Goal: Task Accomplishment & Management: Complete application form

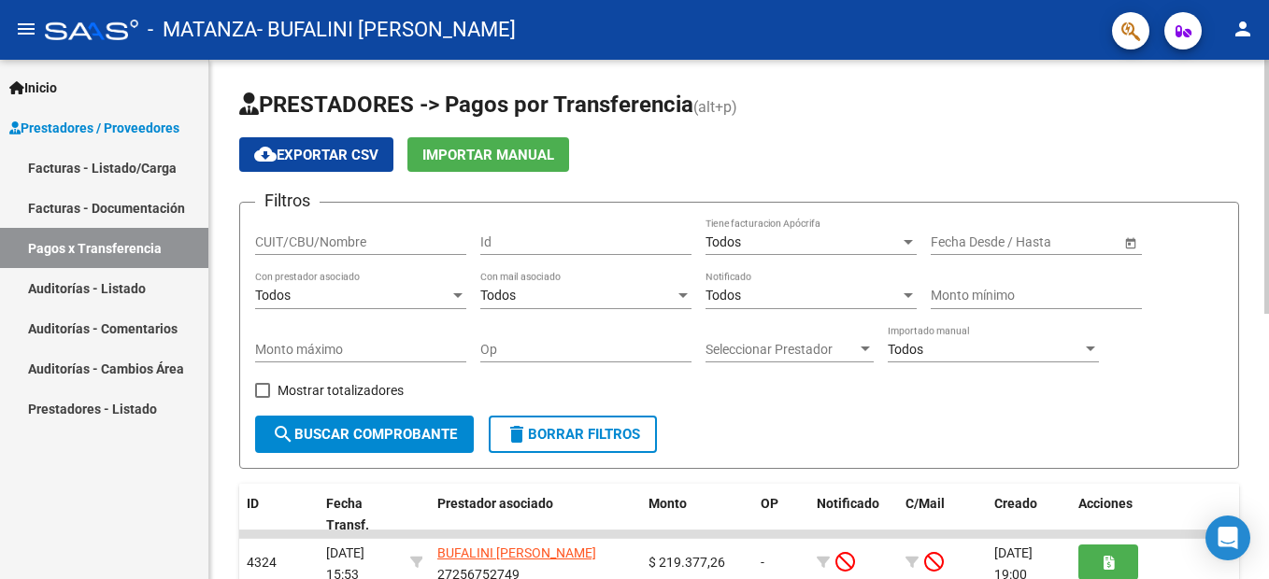
click at [224, 512] on div "PRESTADORES -> Pagos por Transferencia (alt+p) cloud_download Exportar CSV Impo…" at bounding box center [738, 589] width 1059 height 1059
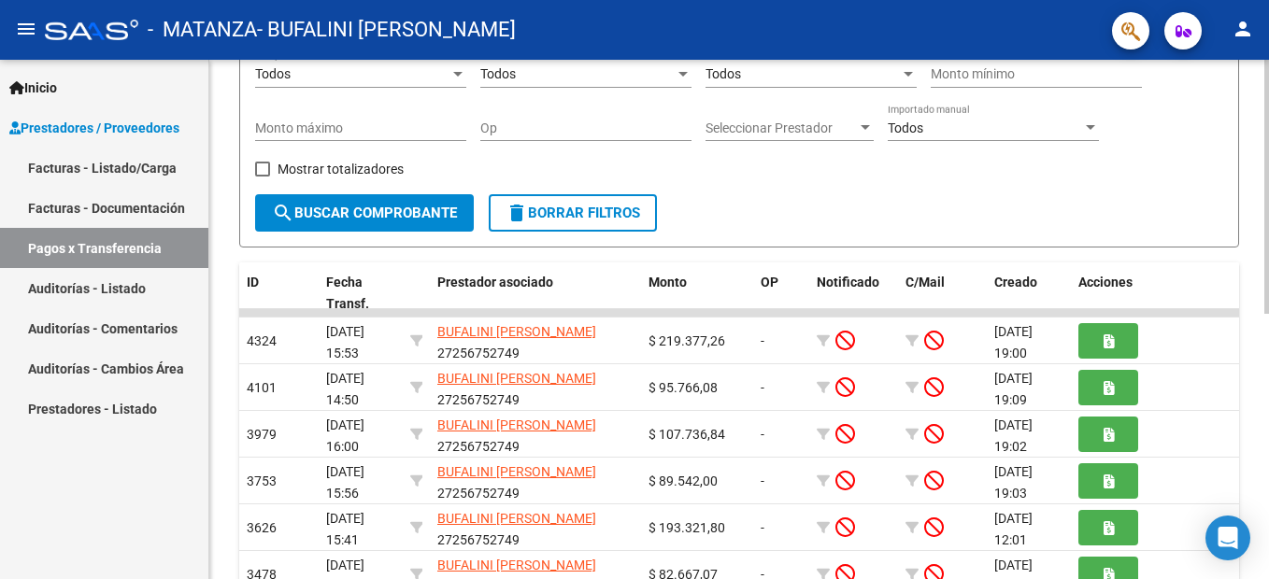
scroll to position [224, 0]
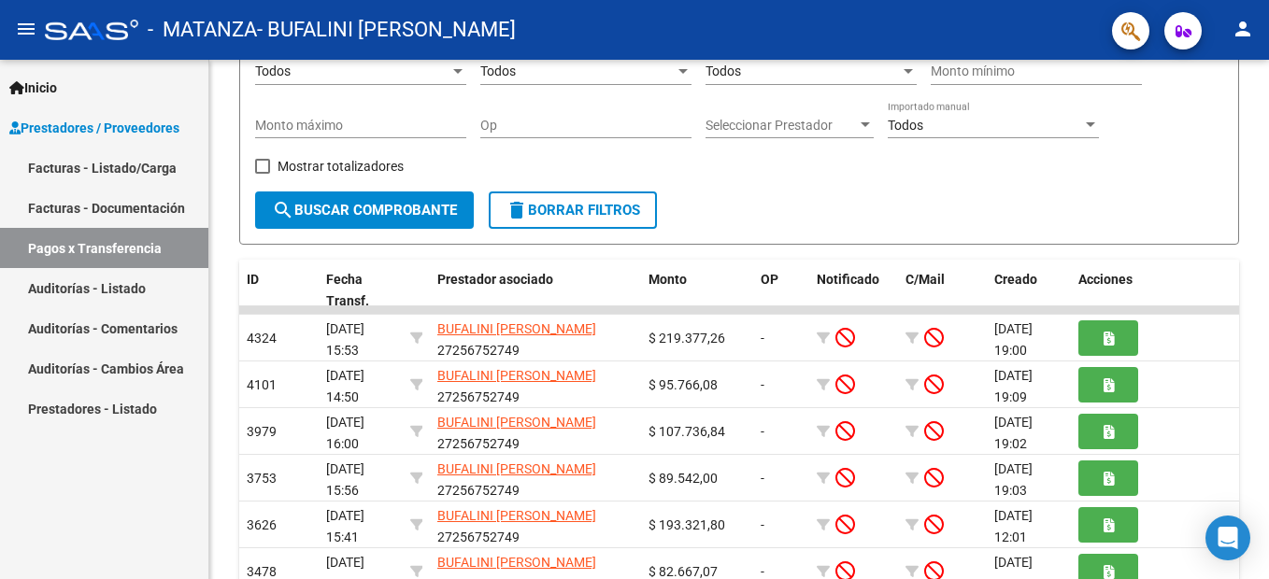
click at [108, 249] on link "Pagos x Transferencia" at bounding box center [104, 248] width 208 height 40
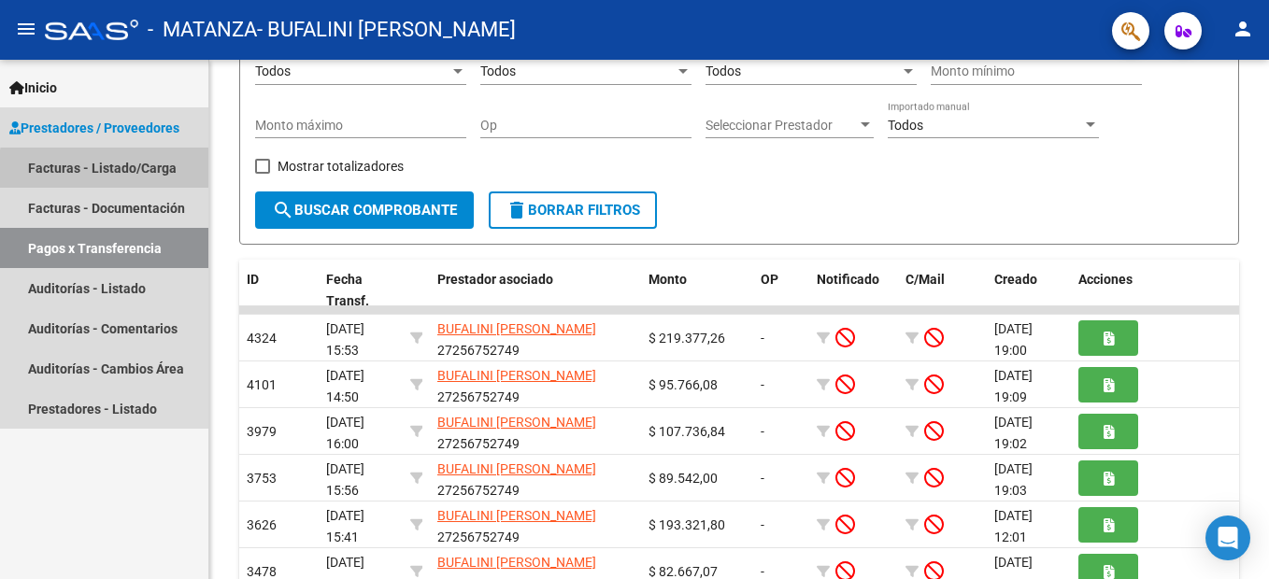
click at [119, 171] on link "Facturas - Listado/Carga" at bounding box center [104, 168] width 208 height 40
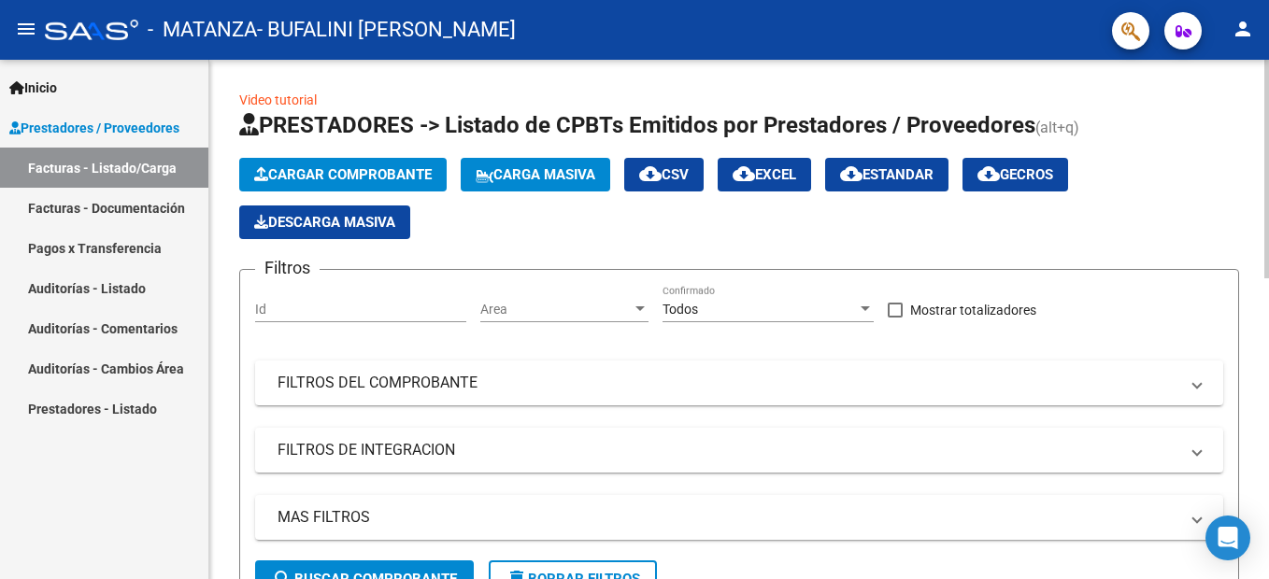
click at [1264, 121] on div at bounding box center [1266, 319] width 5 height 519
click at [356, 180] on span "Cargar Comprobante" at bounding box center [343, 174] width 178 height 17
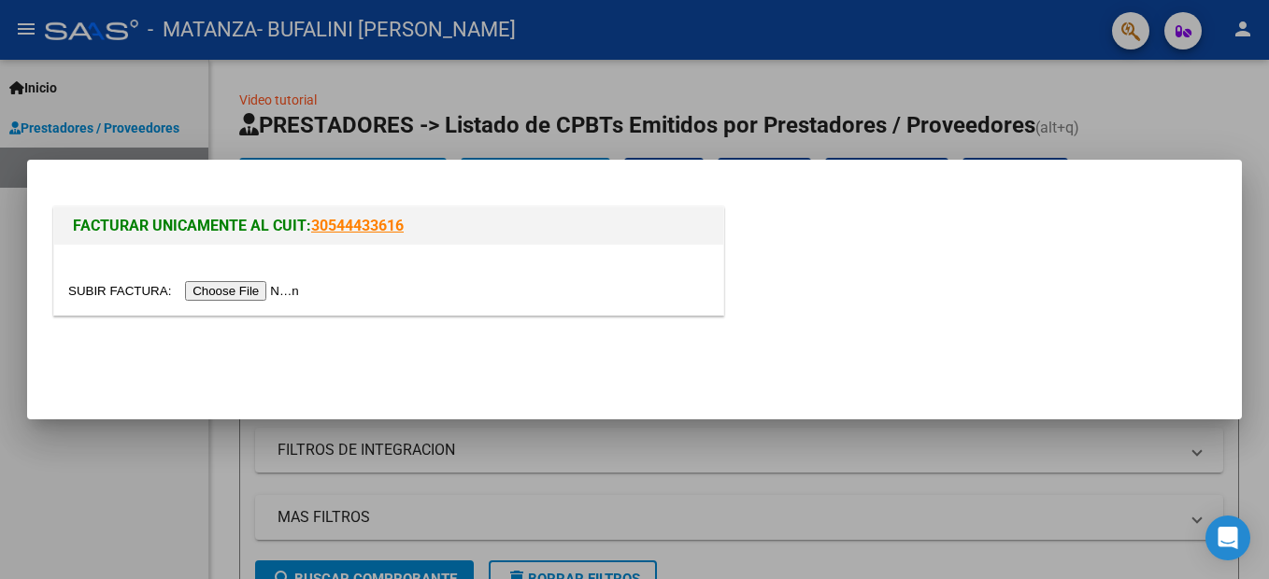
click at [228, 296] on input "file" at bounding box center [186, 291] width 236 height 20
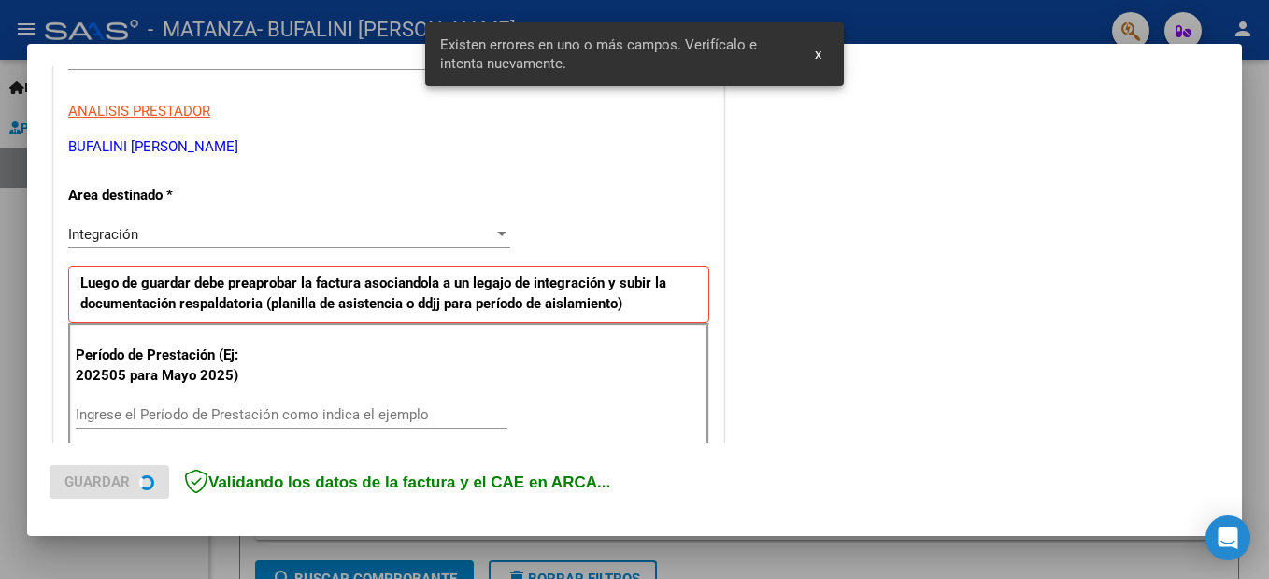
scroll to position [427, 0]
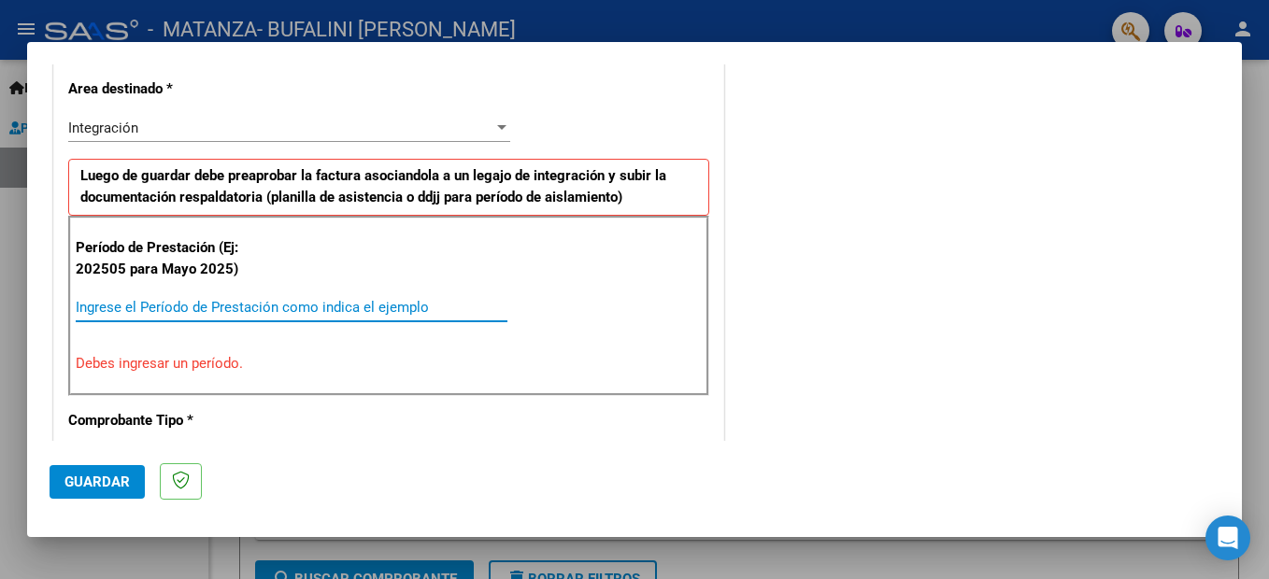
click at [219, 304] on input "Ingrese el Período de Prestación como indica el ejemplo" at bounding box center [292, 307] width 432 height 17
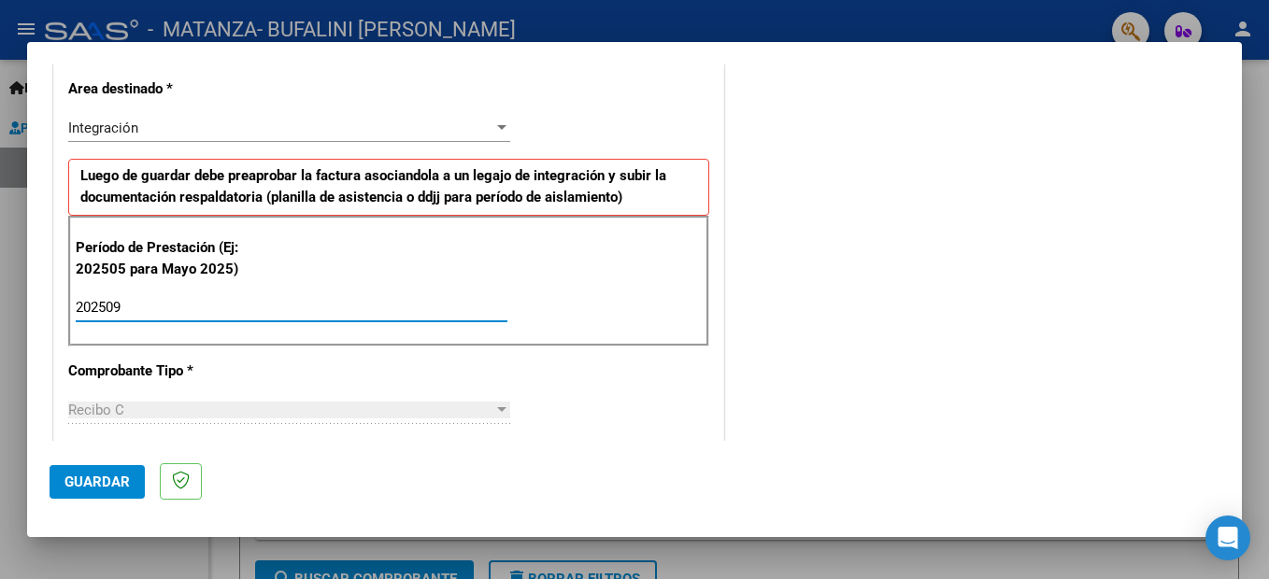
type input "202509"
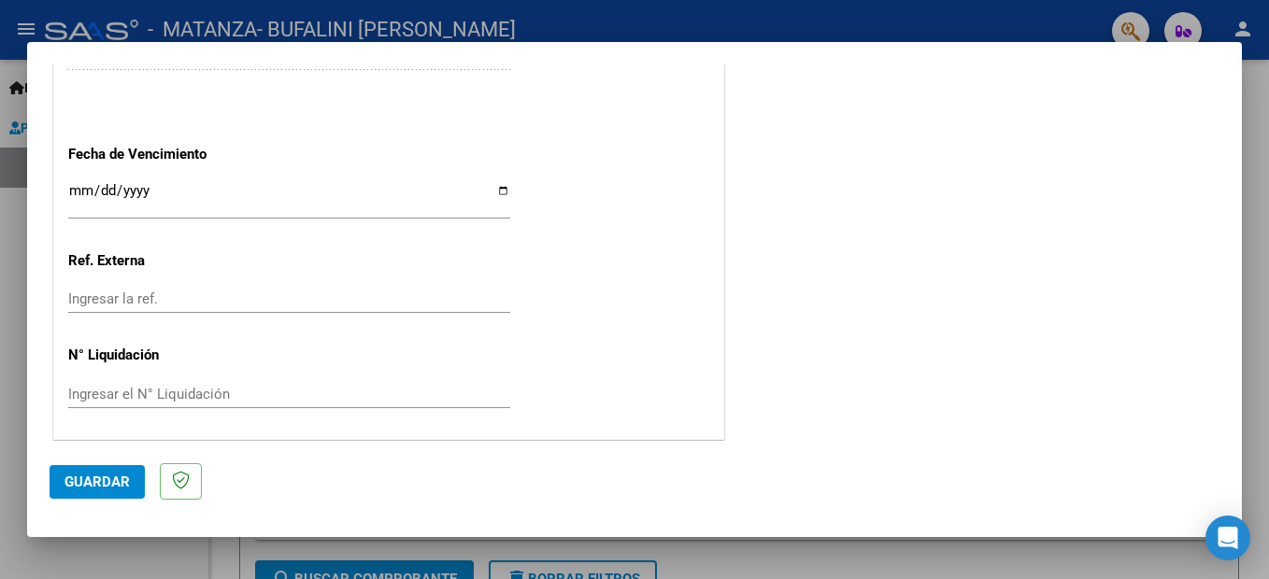
scroll to position [1268, 0]
click at [122, 480] on span "Guardar" at bounding box center [96, 482] width 65 height 17
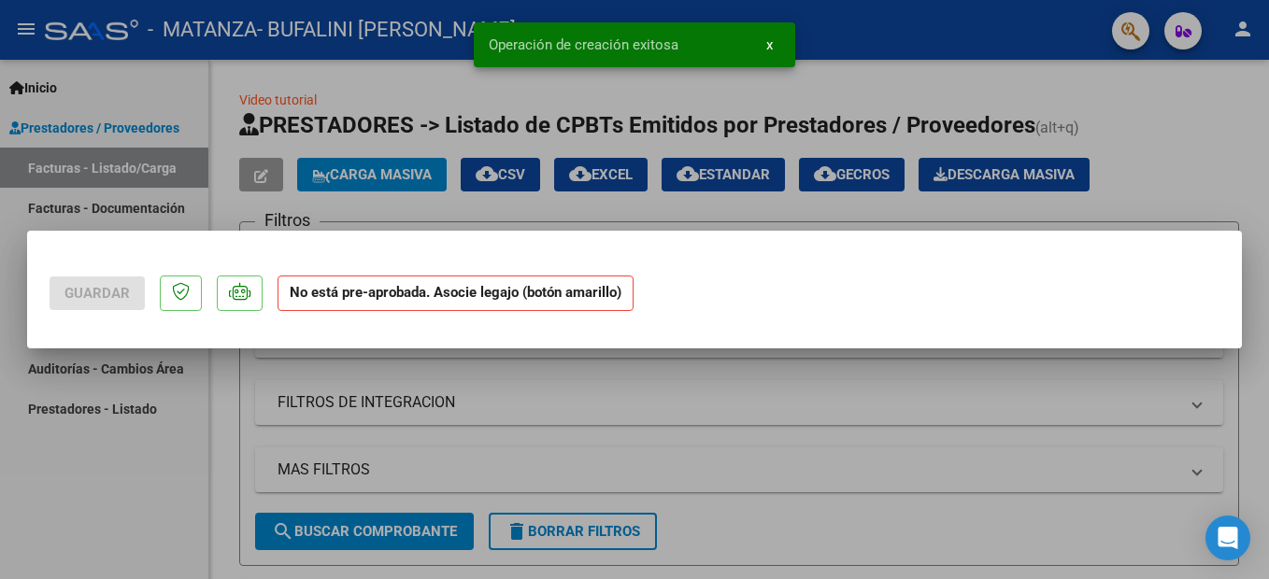
scroll to position [0, 0]
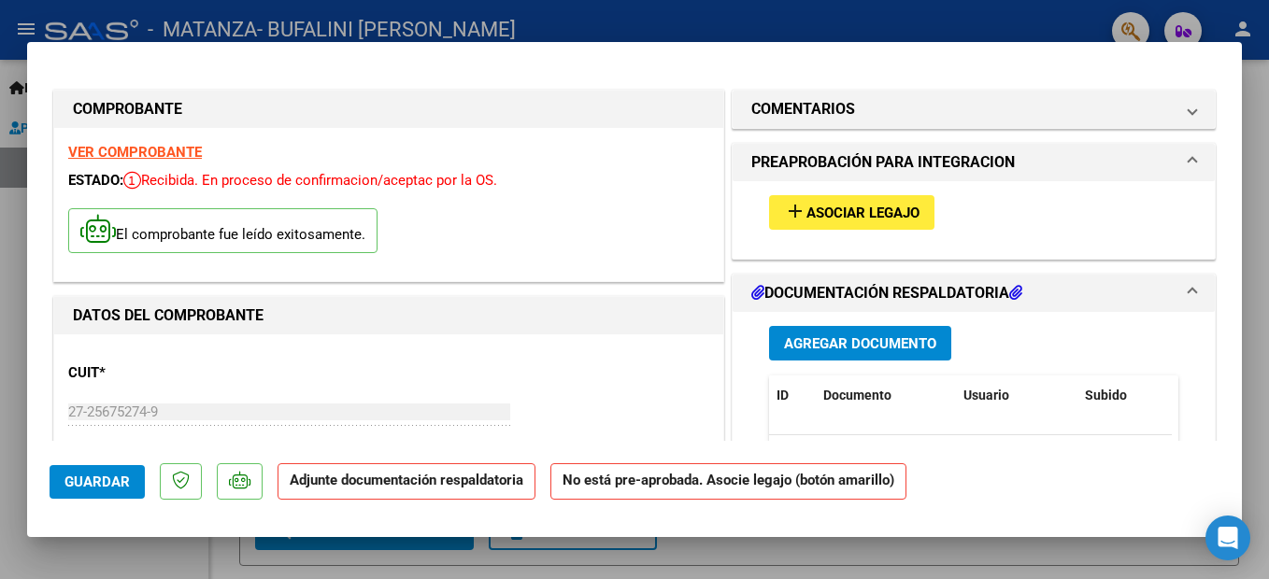
click at [812, 215] on span "Asociar Legajo" at bounding box center [862, 213] width 113 height 17
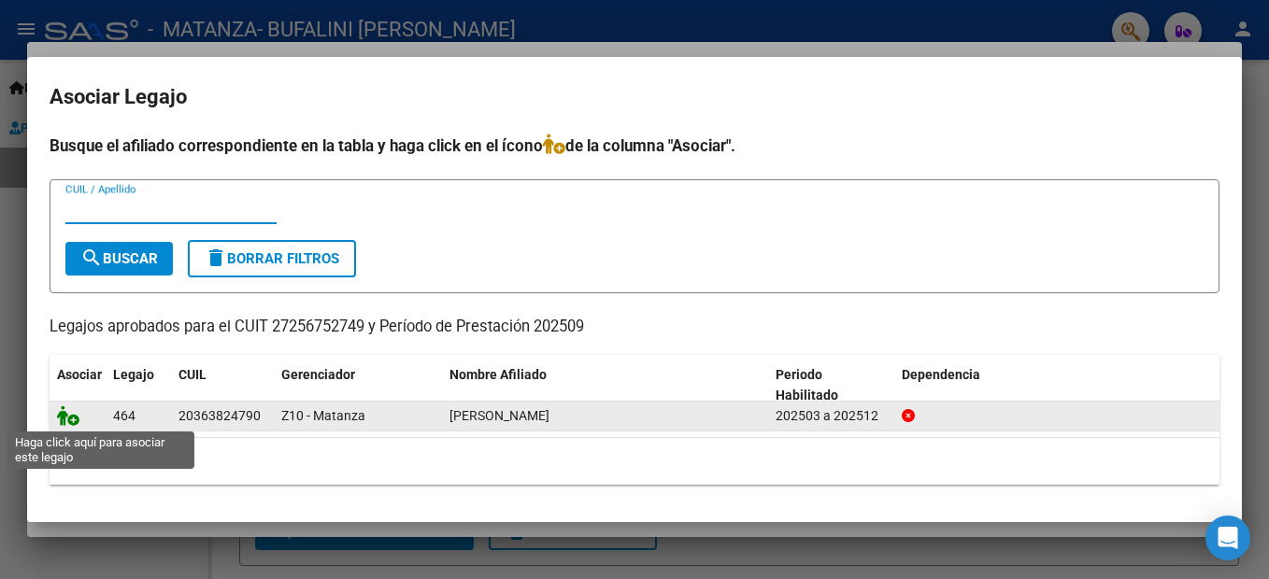
click at [66, 419] on icon at bounding box center [68, 415] width 22 height 21
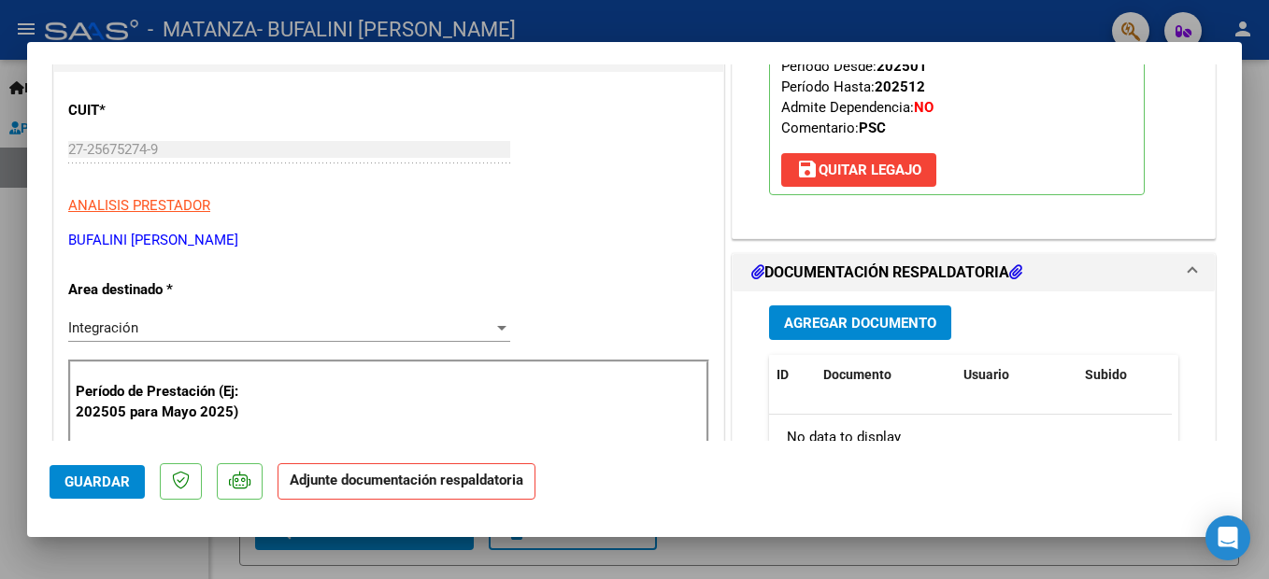
scroll to position [299, 0]
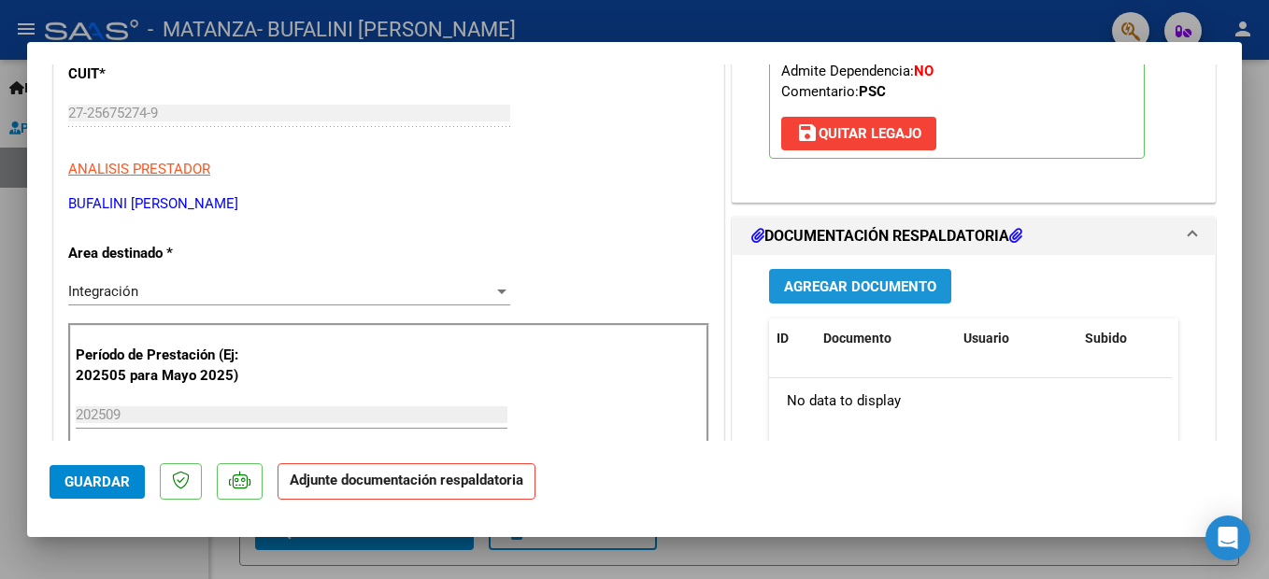
click at [863, 292] on span "Agregar Documento" at bounding box center [860, 286] width 152 height 17
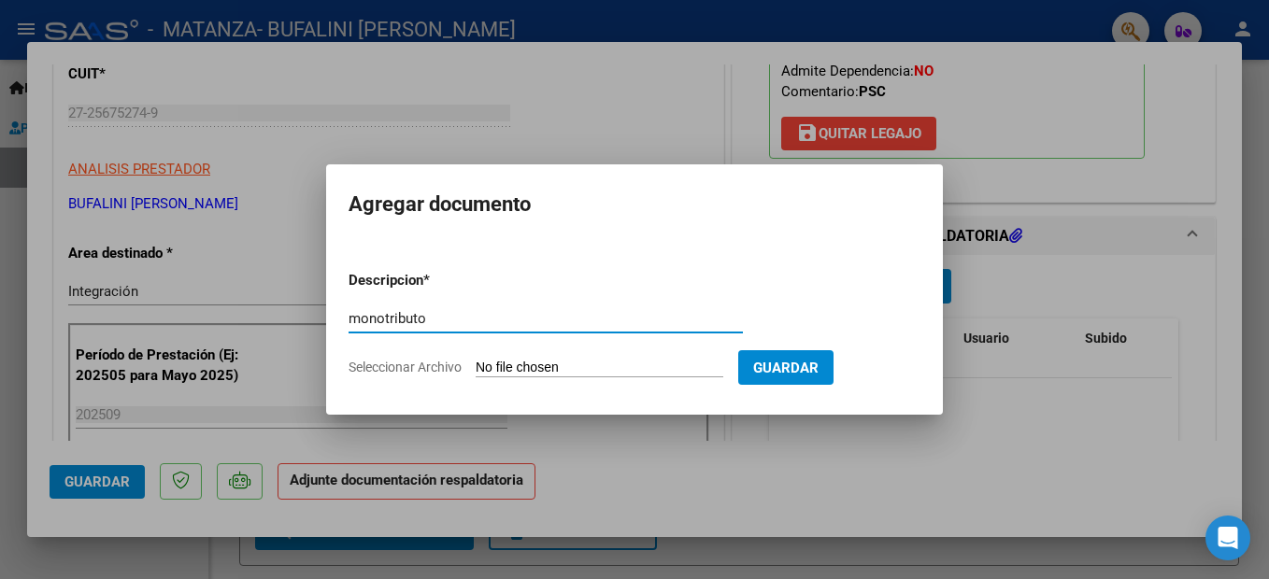
type input "monotributo"
click at [382, 367] on span "Seleccionar Archivo" at bounding box center [404, 367] width 113 height 15
click at [476, 367] on input "Seleccionar Archivo" at bounding box center [600, 369] width 248 height 18
type input "C:\fakepath\mono sept.pdf"
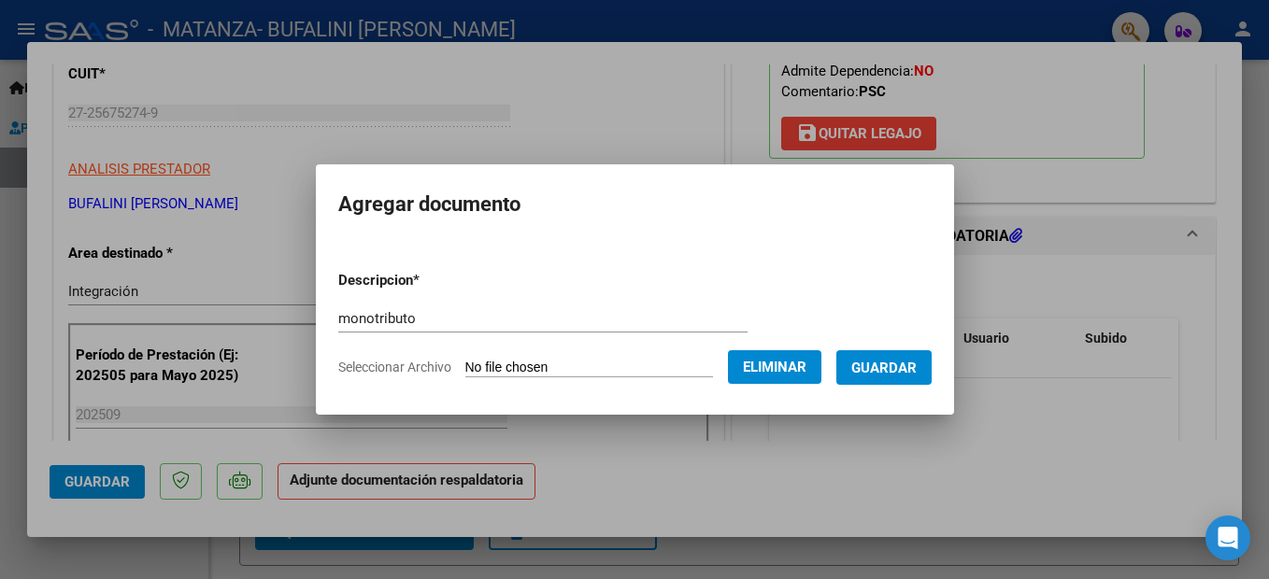
click at [882, 361] on span "Guardar" at bounding box center [883, 368] width 65 height 17
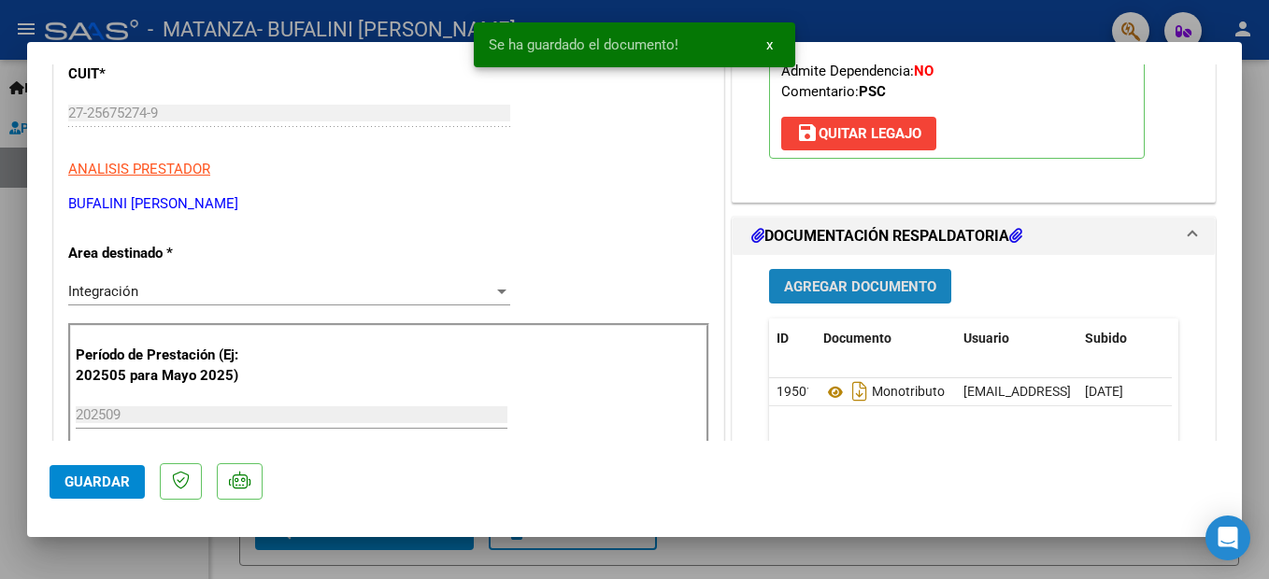
click at [859, 295] on button "Agregar Documento" at bounding box center [860, 286] width 182 height 35
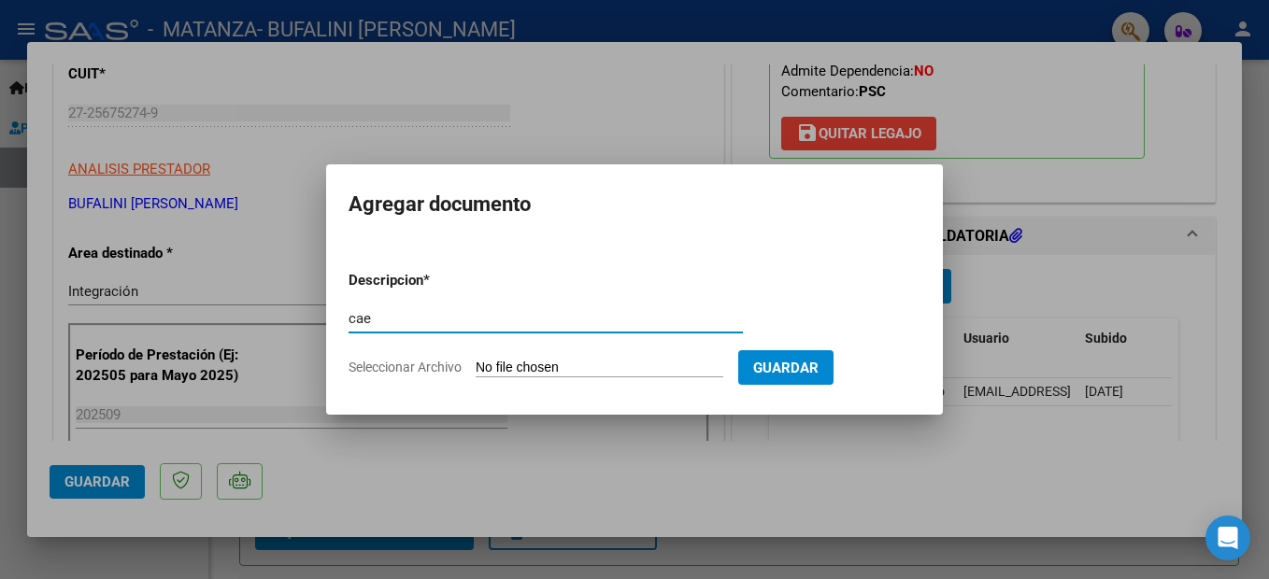
type input "cae"
click at [405, 362] on span "Seleccionar Archivo" at bounding box center [404, 367] width 113 height 15
click at [476, 362] on input "Seleccionar Archivo" at bounding box center [600, 369] width 248 height 18
type input "C:\fakepath\cae sept.pdf"
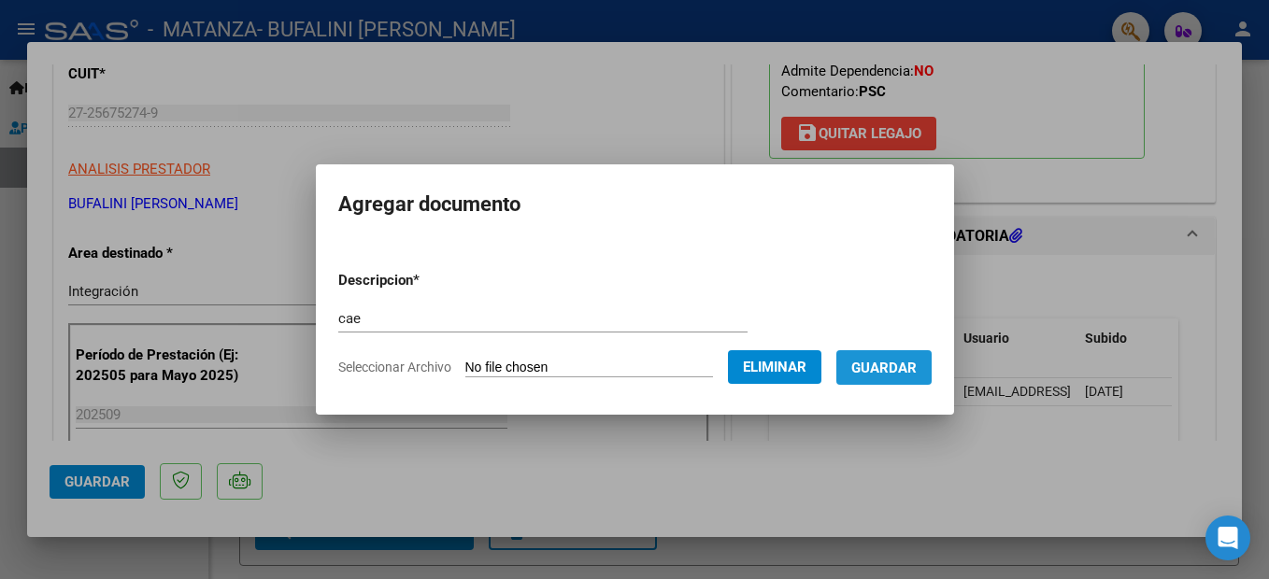
click at [903, 381] on button "Guardar" at bounding box center [883, 367] width 95 height 35
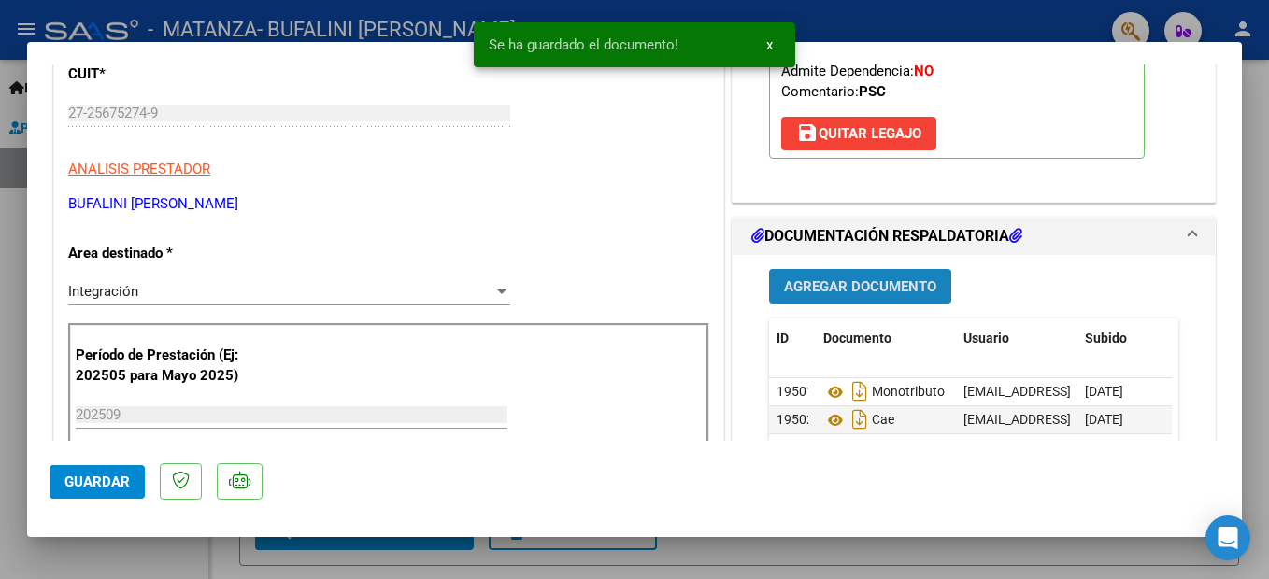
click at [861, 287] on span "Agregar Documento" at bounding box center [860, 286] width 152 height 17
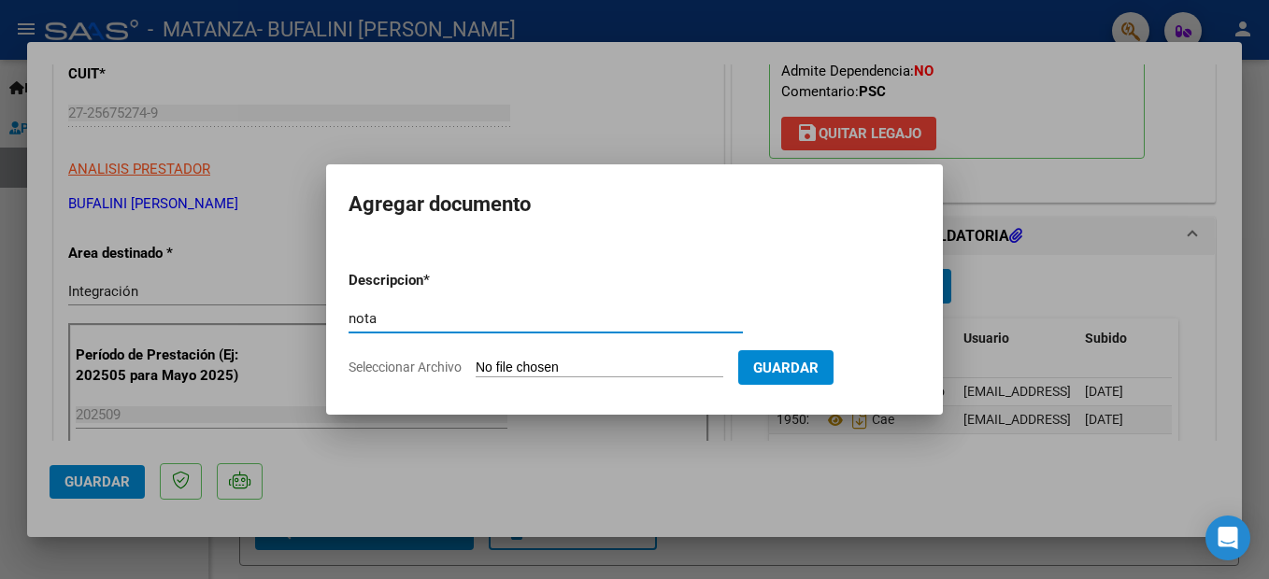
type input "nota"
click at [405, 366] on span "Seleccionar Archivo" at bounding box center [404, 367] width 113 height 15
click at [476, 366] on input "Seleccionar Archivo" at bounding box center [600, 369] width 248 height 18
type input "C:\fakepath\Nota facturación [DATE].odt"
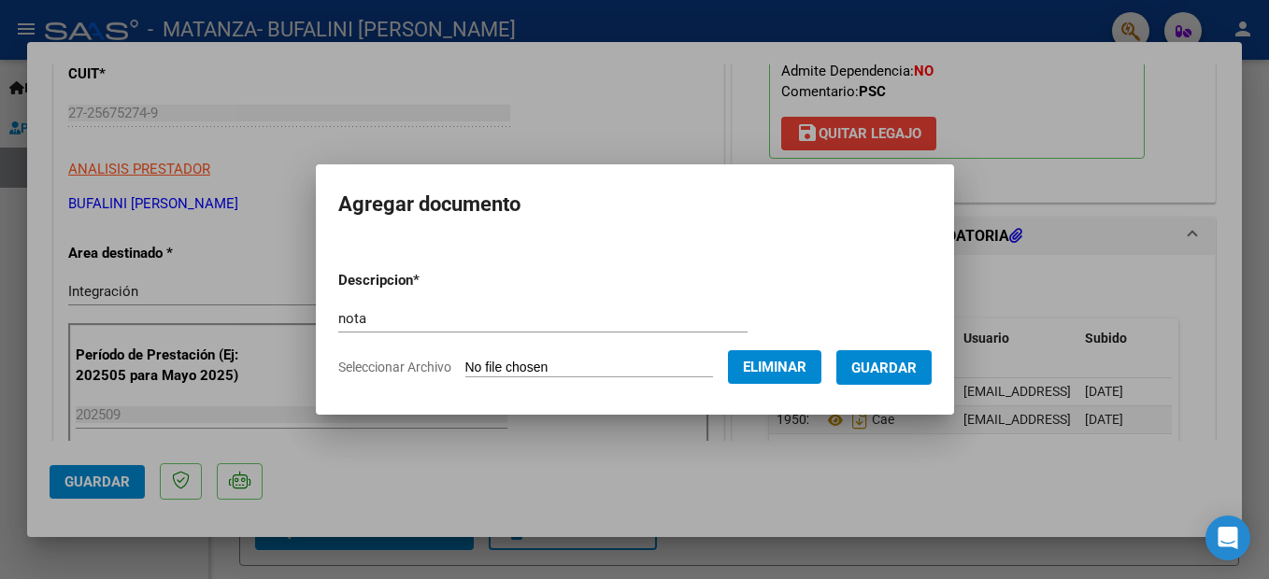
click at [916, 369] on span "Guardar" at bounding box center [883, 368] width 65 height 17
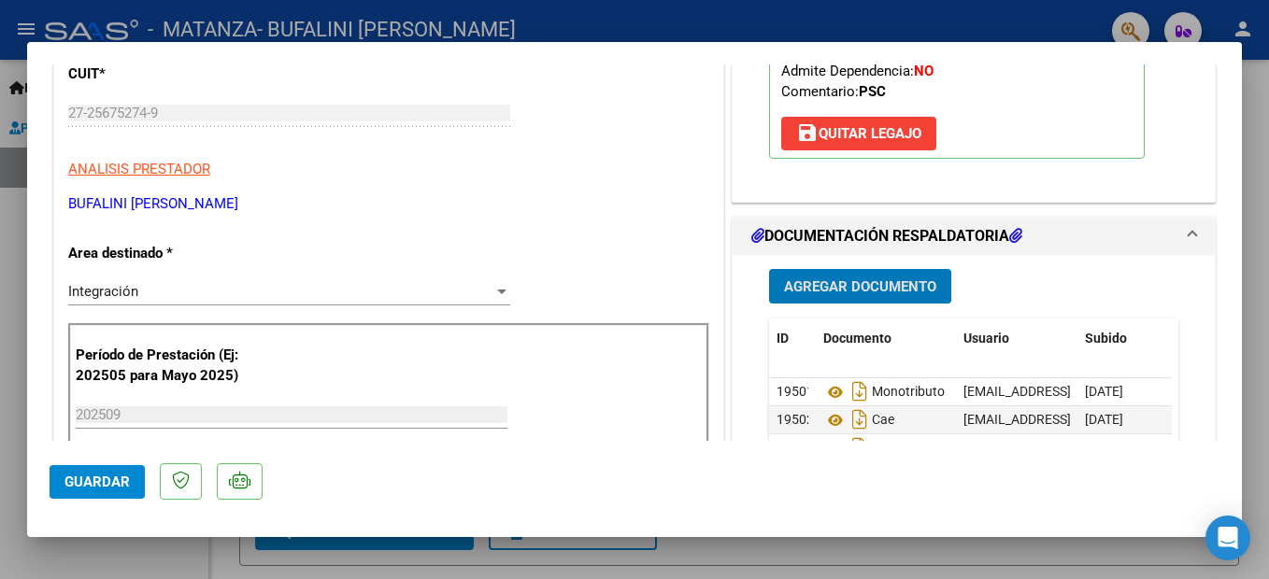
click at [878, 294] on span "Agregar Documento" at bounding box center [860, 286] width 152 height 17
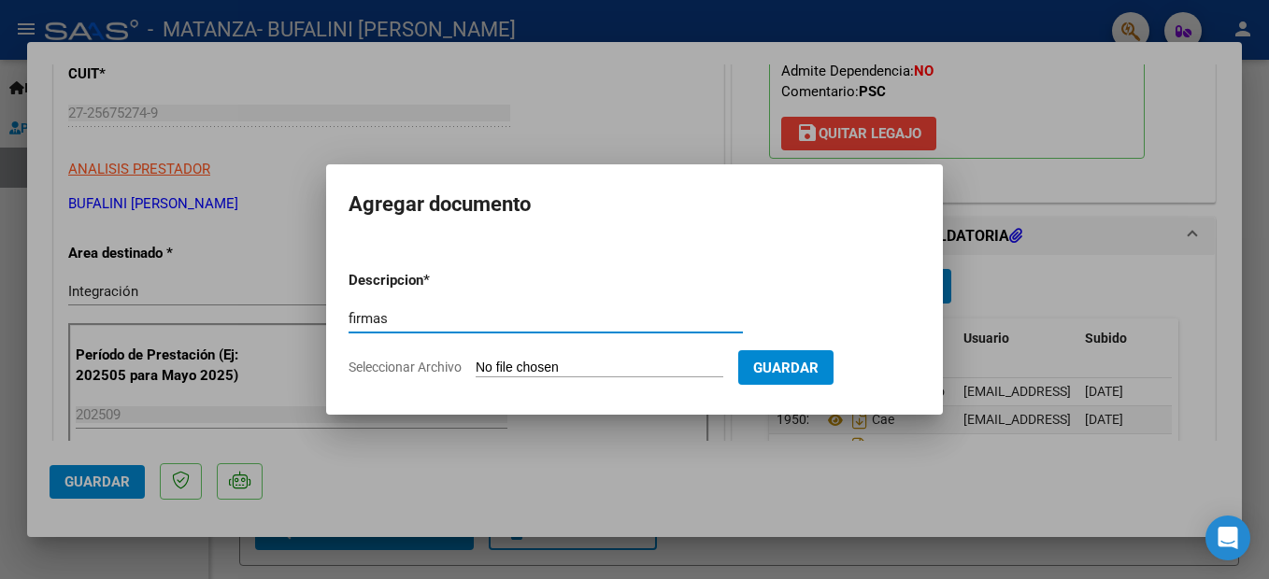
type input "firmas"
click at [394, 368] on span "Seleccionar Archivo" at bounding box center [404, 367] width 113 height 15
click at [476, 368] on input "Seleccionar Archivo" at bounding box center [600, 369] width 248 height 18
type input "C:\fakepath\firmas [DATE].pdf"
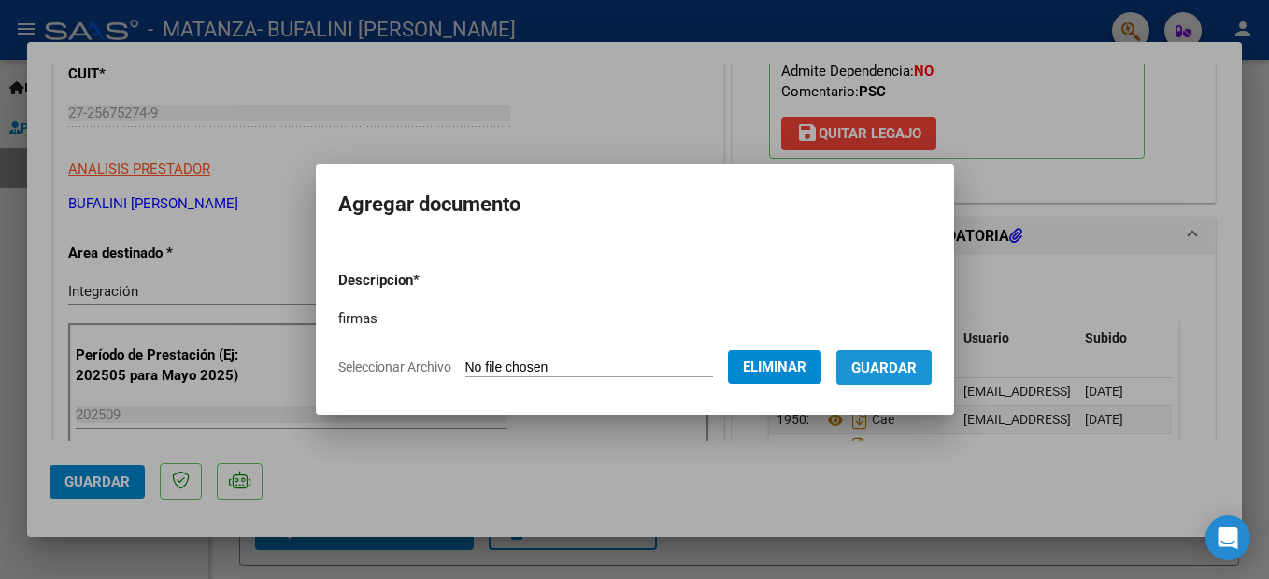
click at [916, 362] on span "Guardar" at bounding box center [883, 368] width 65 height 17
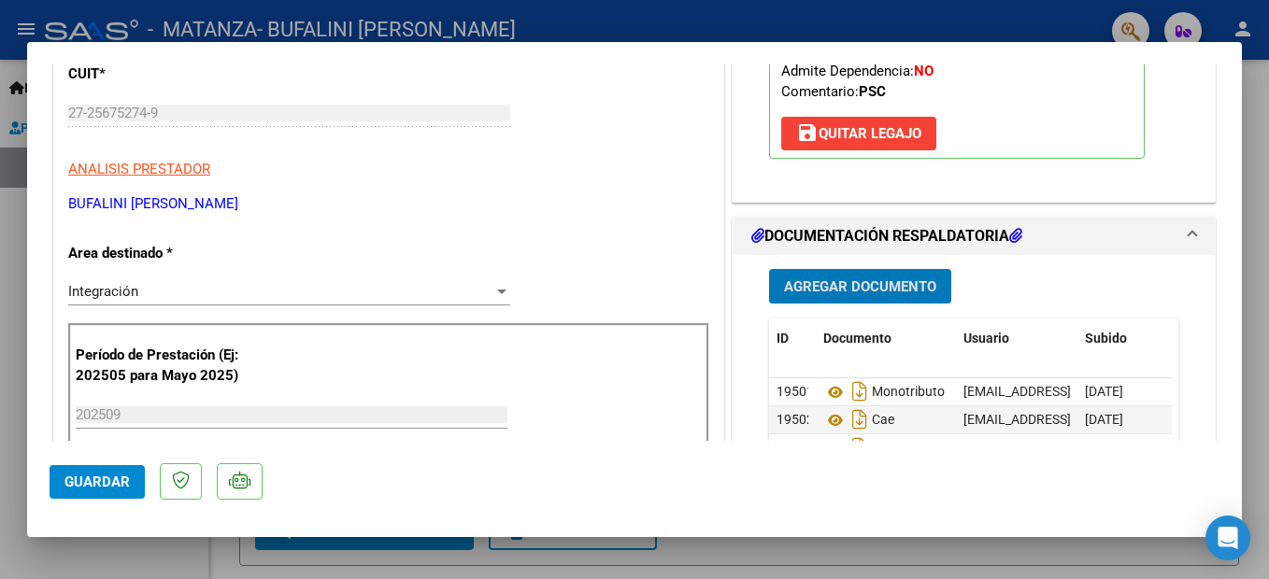
click at [83, 487] on span "Guardar" at bounding box center [96, 482] width 65 height 17
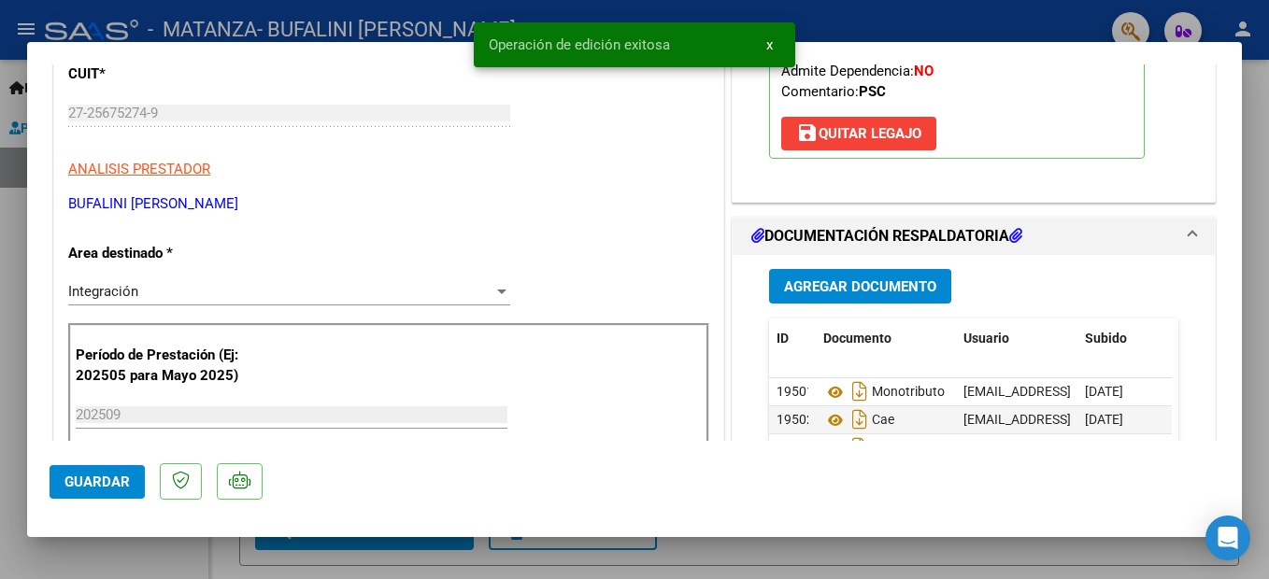
click at [1, 504] on div at bounding box center [634, 289] width 1269 height 579
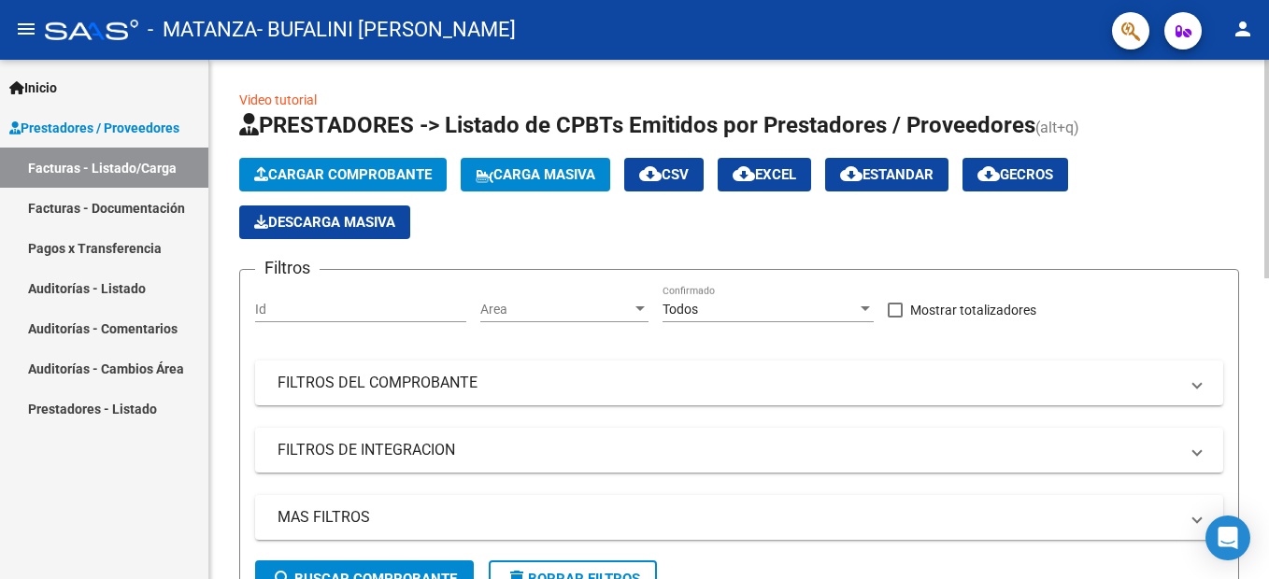
scroll to position [519, 0]
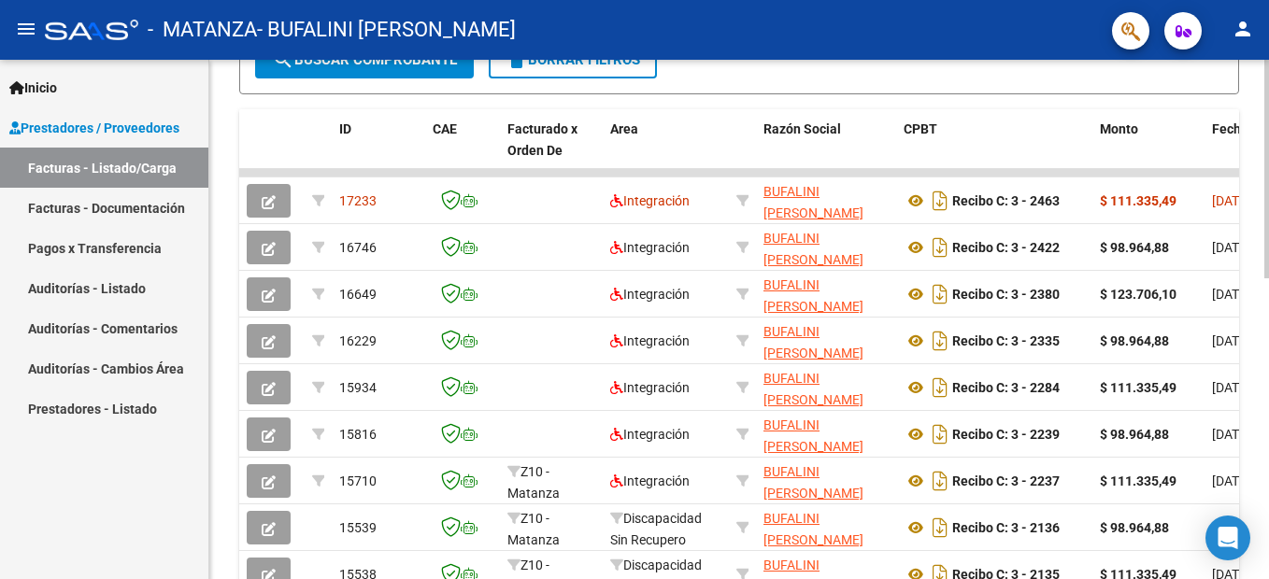
click at [1268, 472] on div at bounding box center [1266, 319] width 5 height 519
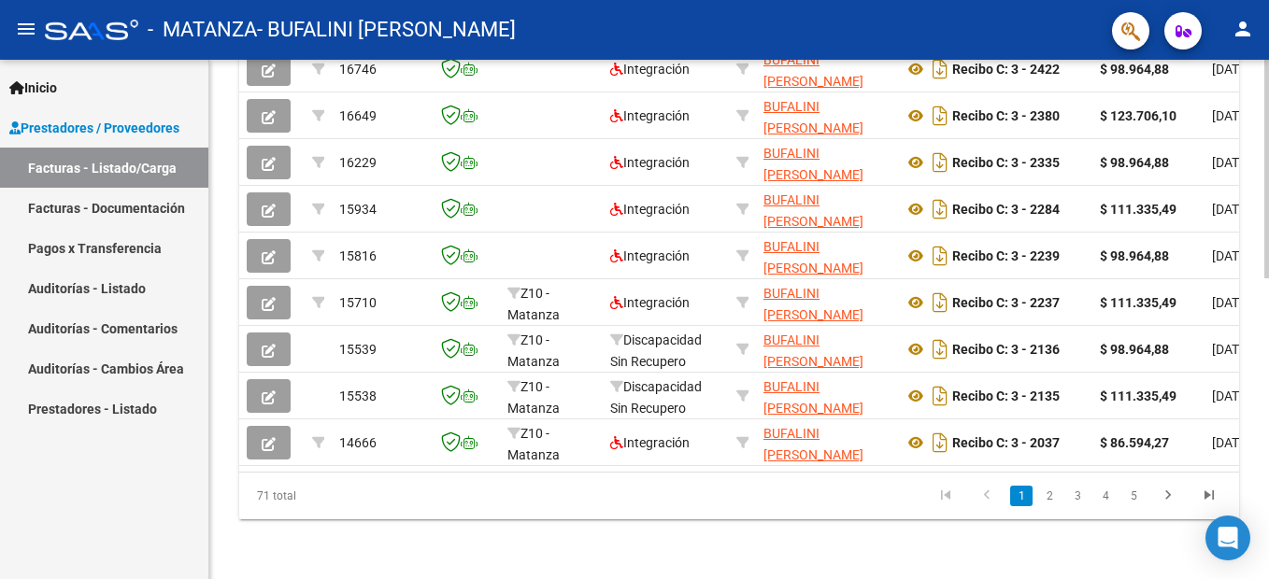
scroll to position [705, 0]
click at [1268, 511] on html "menu - MATANZA - BUFALINI [PERSON_NAME] person Inicio Instructivos Contacto OS …" at bounding box center [634, 289] width 1269 height 579
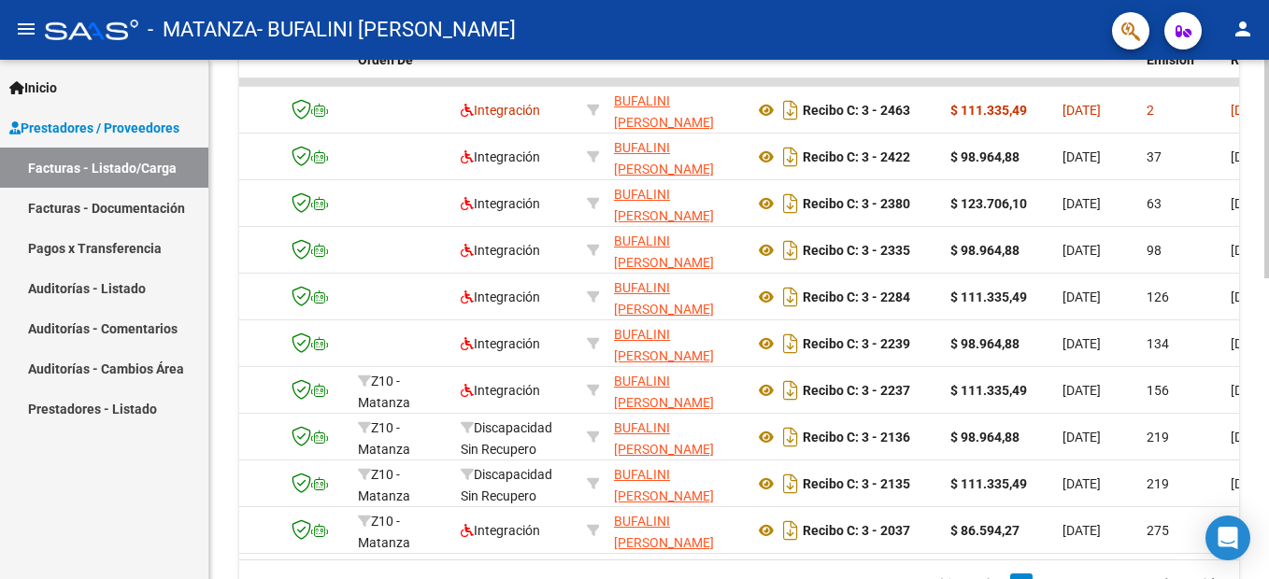
scroll to position [608, 0]
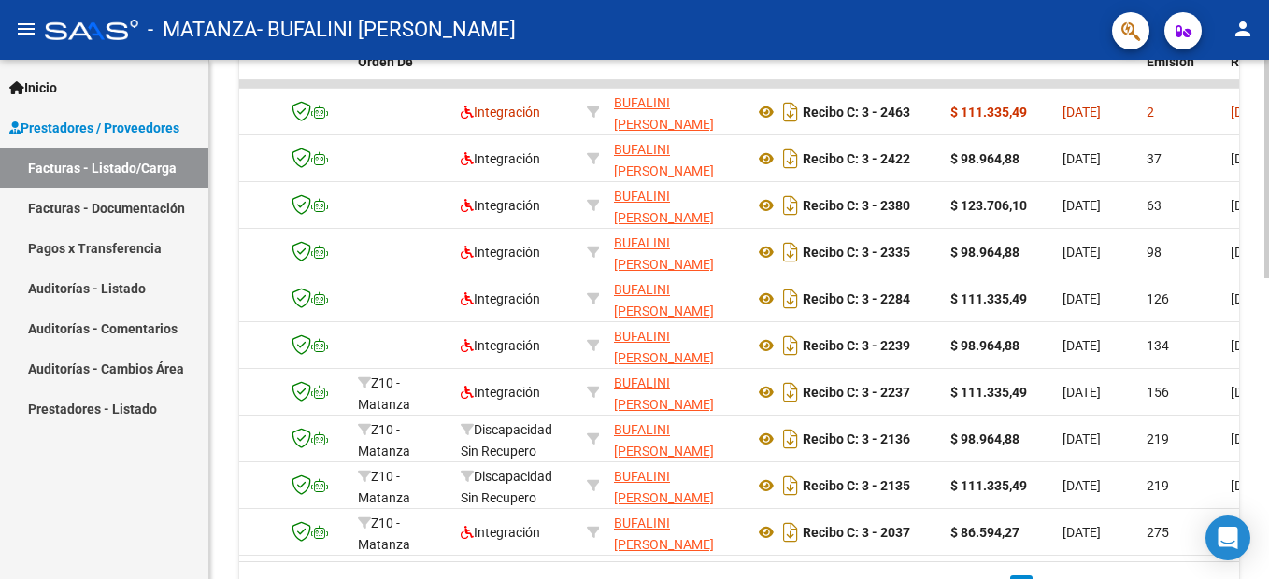
click at [1267, 419] on div at bounding box center [1266, 430] width 5 height 219
click at [1266, 109] on div at bounding box center [1266, 319] width 5 height 519
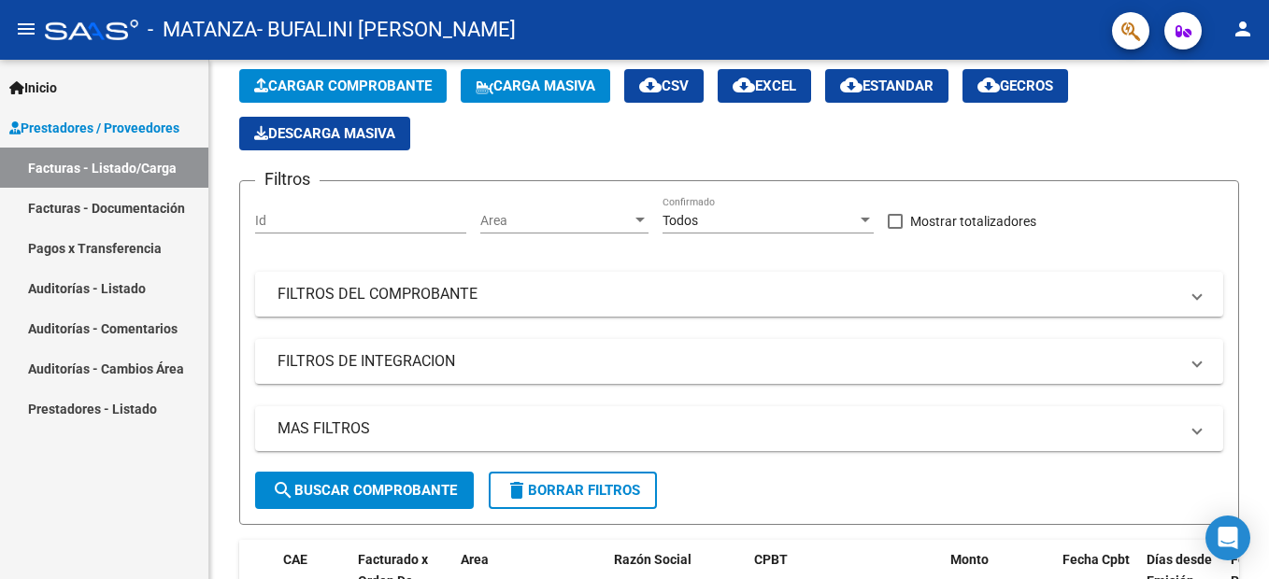
click at [142, 249] on link "Pagos x Transferencia" at bounding box center [104, 248] width 208 height 40
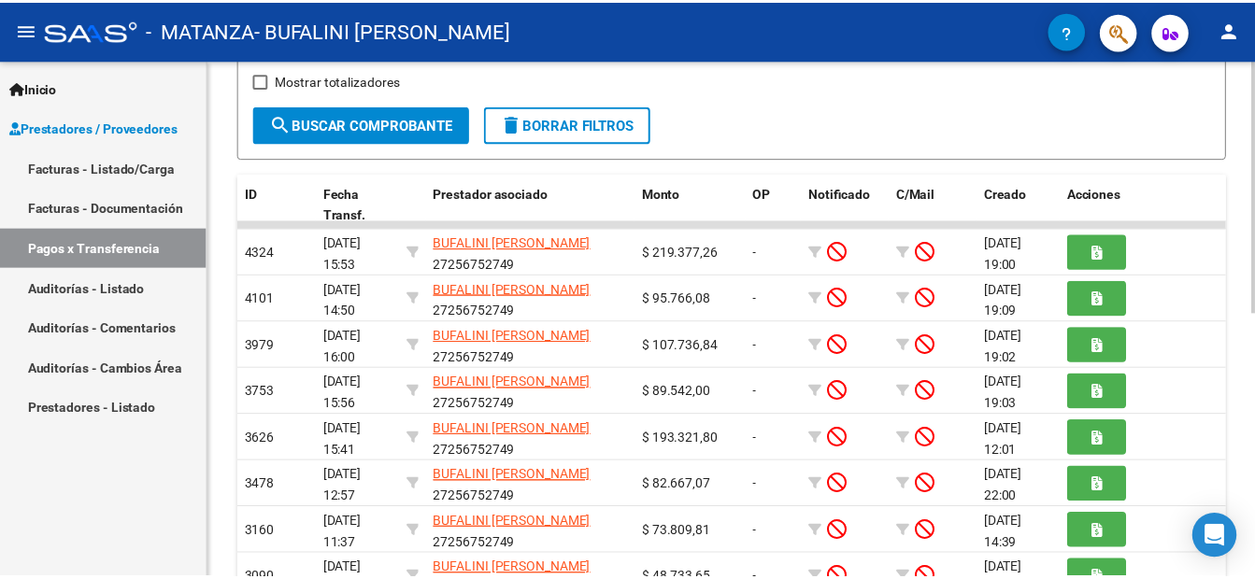
scroll to position [314, 0]
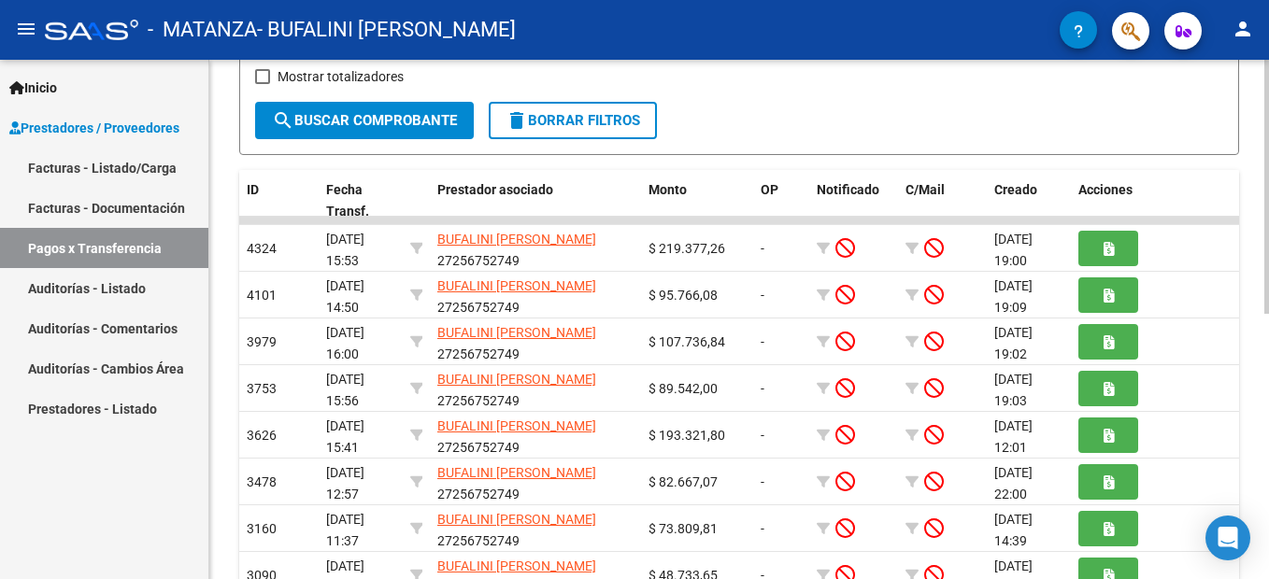
click at [1260, 456] on div "PRESTADORES -> Pagos por Transferencia (alt+p) cloud_download Exportar CSV Impo…" at bounding box center [741, 275] width 1064 height 1059
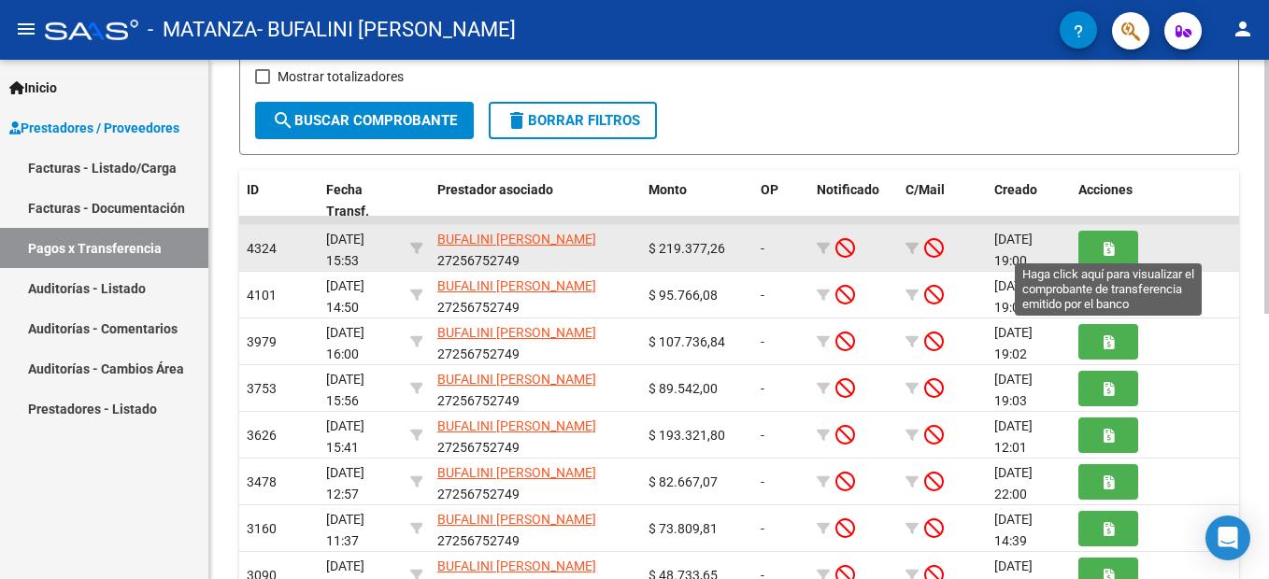
click at [1107, 245] on icon "button" at bounding box center [1108, 249] width 10 height 14
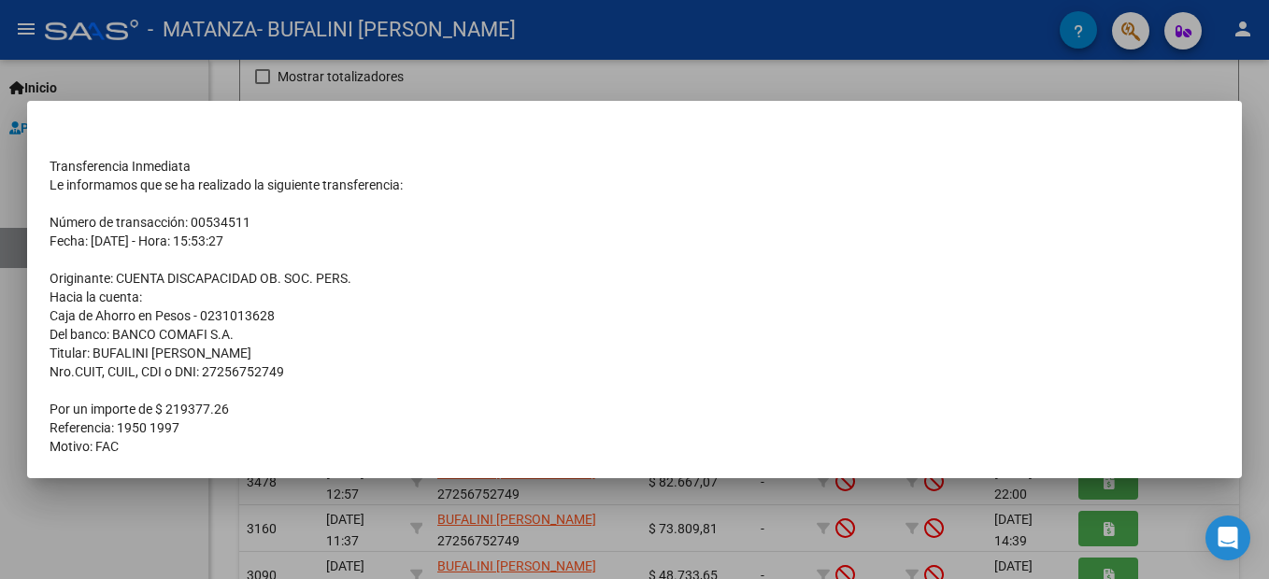
click at [1176, 78] on div at bounding box center [634, 289] width 1269 height 579
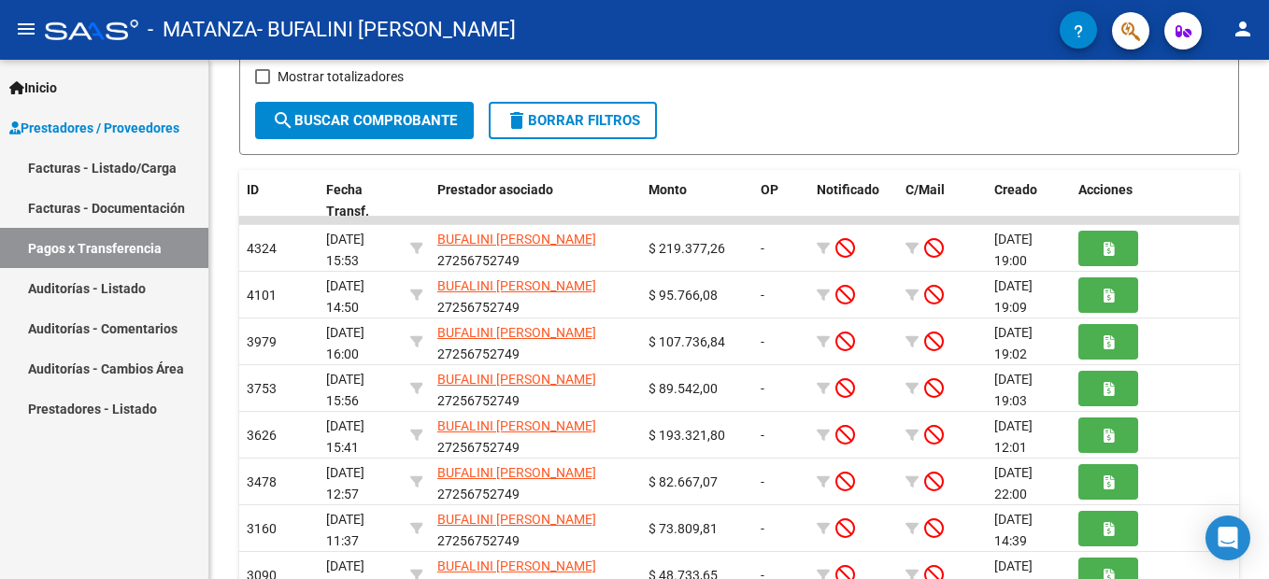
click at [1244, 32] on mat-icon "person" at bounding box center [1242, 29] width 22 height 22
click at [1213, 122] on button "exit_to_app Salir" at bounding box center [1204, 123] width 114 height 45
